Goal: Task Accomplishment & Management: Complete application form

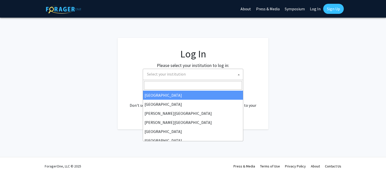
click at [168, 75] on span "Select your institution" at bounding box center [166, 73] width 39 height 5
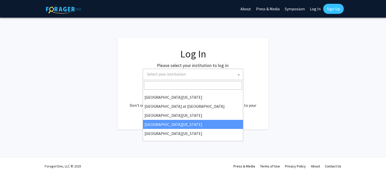
scroll to position [164, 0]
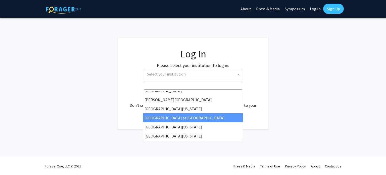
select select "18"
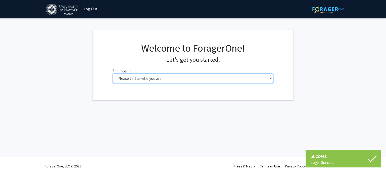
click at [156, 75] on select "Please tell us who you are Undergraduate Student Master's Student Doctoral Cand…" at bounding box center [193, 78] width 160 height 10
select select "1: undergrad"
click at [113, 73] on select "Please tell us who you are Undergraduate Student Master's Student Doctoral Cand…" at bounding box center [193, 78] width 160 height 10
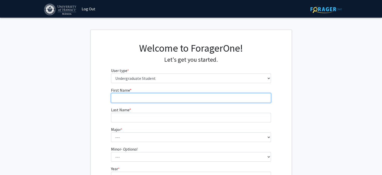
click at [160, 99] on input "First Name * required" at bounding box center [191, 98] width 160 height 10
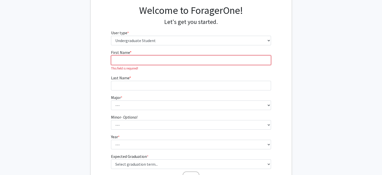
scroll to position [39, 0]
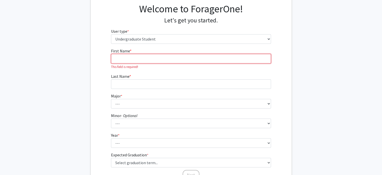
click at [163, 61] on input "First Name * required" at bounding box center [191, 59] width 160 height 10
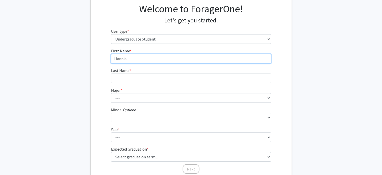
type input "Hannia"
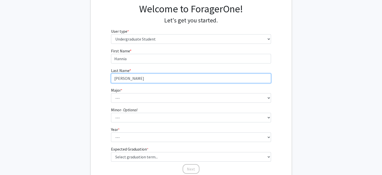
type input "[PERSON_NAME]"
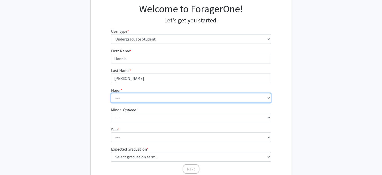
click at [203, 99] on select "--- Accounting American Studies Animal Sciences Anthropology Art Art History As…" at bounding box center [191, 98] width 160 height 10
select select "85: 1467"
click at [111, 93] on select "--- Accounting American Studies Animal Sciences Anthropology Art Art History As…" at bounding box center [191, 98] width 160 height 10
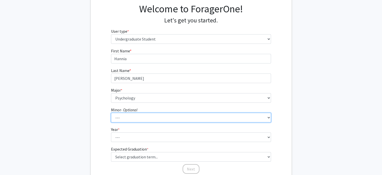
click at [142, 113] on select "--- American Studies Anthropology Art Art History Asian Studies Astronomy Astro…" at bounding box center [191, 118] width 160 height 10
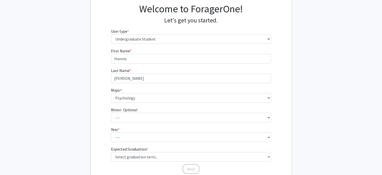
click at [151, 125] on form "First Name * required Hannia Last Name * required Rosas Major * required --- Ac…" at bounding box center [191, 108] width 160 height 121
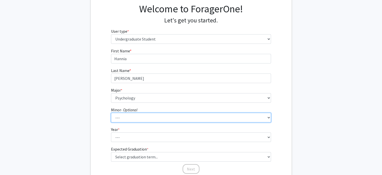
click at [158, 119] on select "--- American Studies Anthropology Art Art History Asian Studies Astronomy Astro…" at bounding box center [191, 118] width 160 height 10
select select "45: 1067"
click at [111, 113] on select "--- American Studies Anthropology Art Art History Asian Studies Astronomy Astro…" at bounding box center [191, 118] width 160 height 10
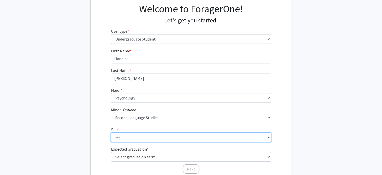
click at [148, 137] on select "--- First-year Sophomore Junior Senior Postbaccalaureate Certificate" at bounding box center [191, 137] width 160 height 10
select select "3: junior"
click at [111, 132] on select "--- First-year Sophomore Junior Senior Postbaccalaureate Certificate" at bounding box center [191, 137] width 160 height 10
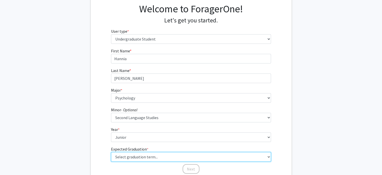
click at [145, 157] on select "Select graduation term... Spring 2025 Summer 2025 Fall 2025 Winter 2025 Spring …" at bounding box center [191, 157] width 160 height 10
select select "6: summer_2026"
click at [111, 152] on select "Select graduation term... Spring 2025 Summer 2025 Fall 2025 Winter 2025 Spring …" at bounding box center [191, 157] width 160 height 10
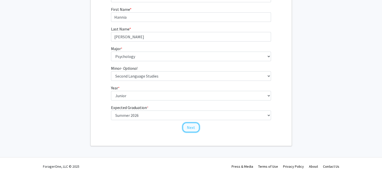
click at [190, 127] on button "Next" at bounding box center [191, 127] width 17 height 10
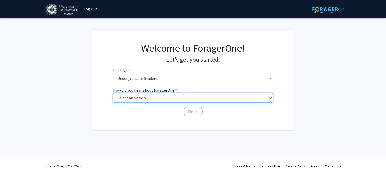
click at [212, 99] on select "Select an option Peer/student recommendation Faculty/staff recommendation Unive…" at bounding box center [193, 98] width 160 height 10
select select "3: university_website"
click at [113, 93] on select "Select an option Peer/student recommendation Faculty/staff recommendation Unive…" at bounding box center [193, 98] width 160 height 10
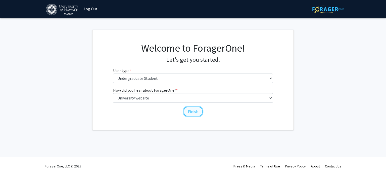
click at [192, 112] on button "Finish" at bounding box center [193, 112] width 19 height 10
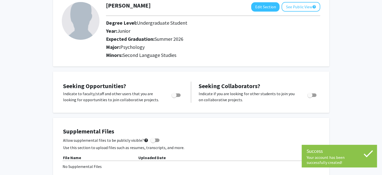
scroll to position [32, 0]
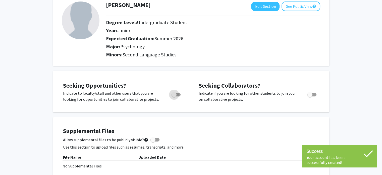
click at [178, 94] on span "Toggle" at bounding box center [176, 95] width 9 height 4
click at [174, 96] on input "Are you actively seeking opportunities?" at bounding box center [174, 96] width 0 height 0
checkbox input "true"
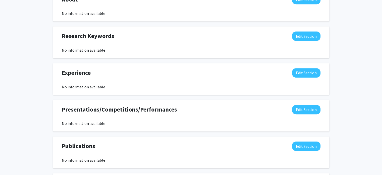
scroll to position [0, 0]
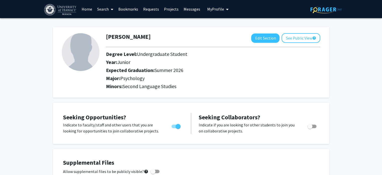
click at [109, 11] on span at bounding box center [111, 10] width 5 height 18
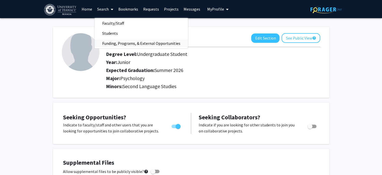
click at [123, 43] on span "Funding, Programs, & External Opportunities" at bounding box center [141, 43] width 93 height 10
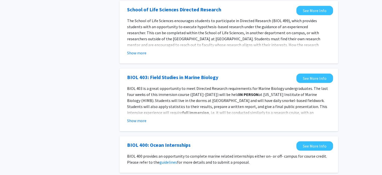
scroll to position [543, 0]
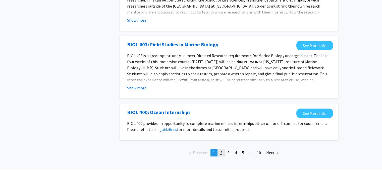
click at [219, 149] on link "page 2" at bounding box center [221, 153] width 7 height 8
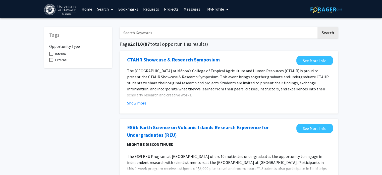
click at [181, 35] on input "Search Keywords" at bounding box center [218, 33] width 197 height 12
type input "psychology"
click at [318, 27] on button "Search" at bounding box center [328, 33] width 21 height 12
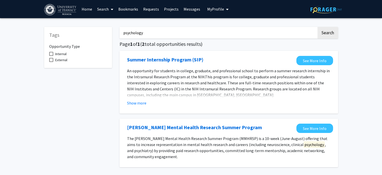
click at [87, 9] on link "Home" at bounding box center [87, 9] width 16 height 18
